Goal: Entertainment & Leisure: Consume media (video, audio)

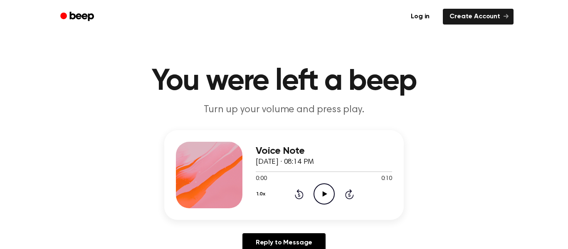
click at [325, 195] on icon at bounding box center [324, 193] width 5 height 5
click at [327, 193] on icon "Play Audio" at bounding box center [324, 193] width 21 height 21
click at [317, 200] on icon "Play Audio" at bounding box center [324, 193] width 21 height 21
click at [328, 197] on icon "Play Audio" at bounding box center [324, 193] width 21 height 21
click at [327, 193] on icon "Play Audio" at bounding box center [324, 193] width 21 height 21
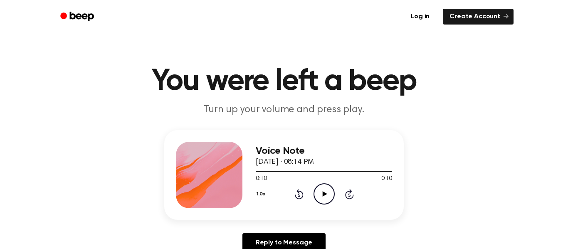
click at [322, 203] on icon "Play Audio" at bounding box center [324, 193] width 21 height 21
click at [319, 174] on div at bounding box center [324, 171] width 136 height 7
click at [346, 195] on icon at bounding box center [349, 194] width 9 height 10
click at [328, 195] on icon "Play Audio" at bounding box center [324, 193] width 21 height 21
click at [323, 196] on icon at bounding box center [324, 193] width 5 height 5
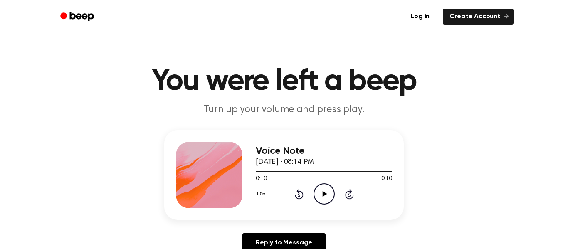
click at [315, 172] on div at bounding box center [324, 171] width 136 height 1
click at [312, 206] on div "Voice Note [DATE] · 08:14 PM 0:04 0:10 Your browser does not support the [objec…" at bounding box center [324, 175] width 136 height 67
click at [319, 190] on icon "Play Audio" at bounding box center [324, 193] width 21 height 21
click at [324, 188] on icon "Pause Audio" at bounding box center [324, 193] width 21 height 21
click at [327, 195] on icon "Play Audio" at bounding box center [324, 193] width 21 height 21
